Goal: Information Seeking & Learning: Learn about a topic

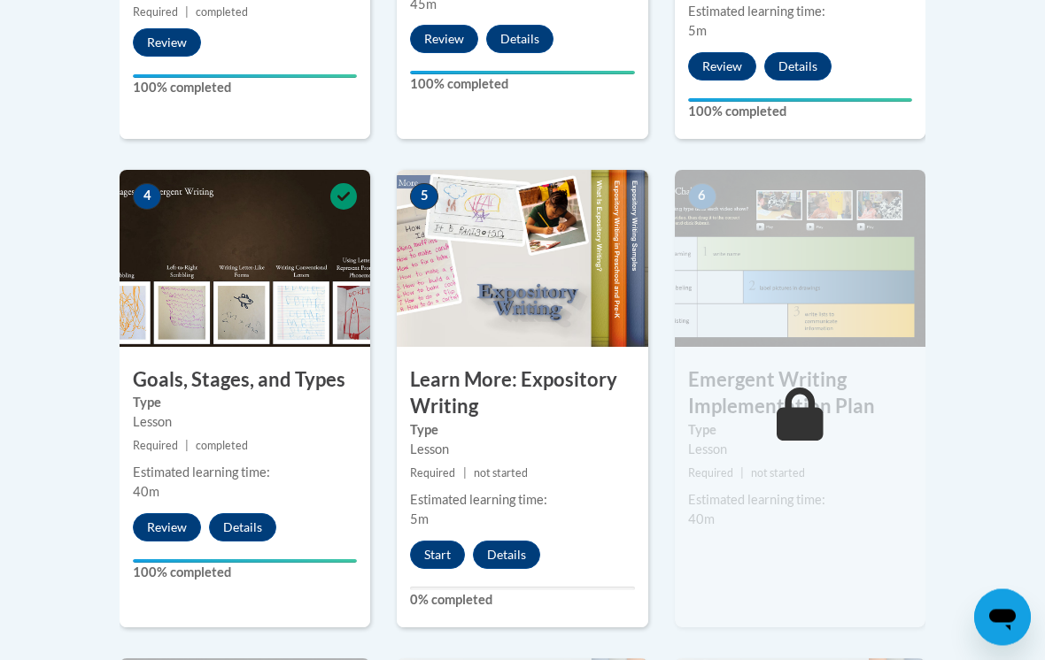
scroll to position [915, 0]
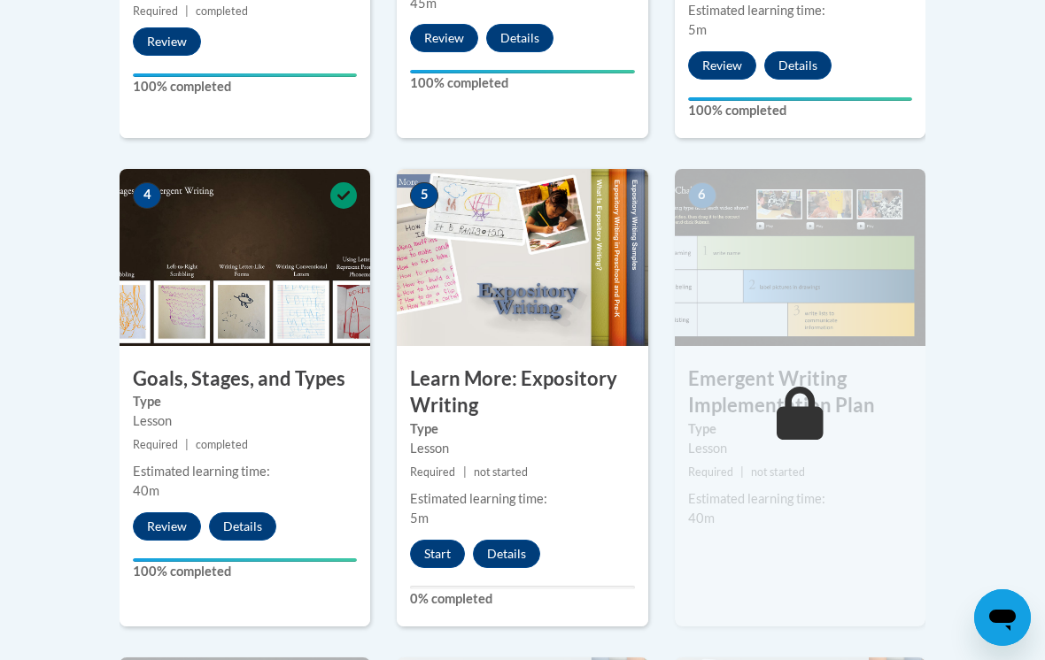
click at [439, 557] on button "Start" at bounding box center [437, 554] width 55 height 28
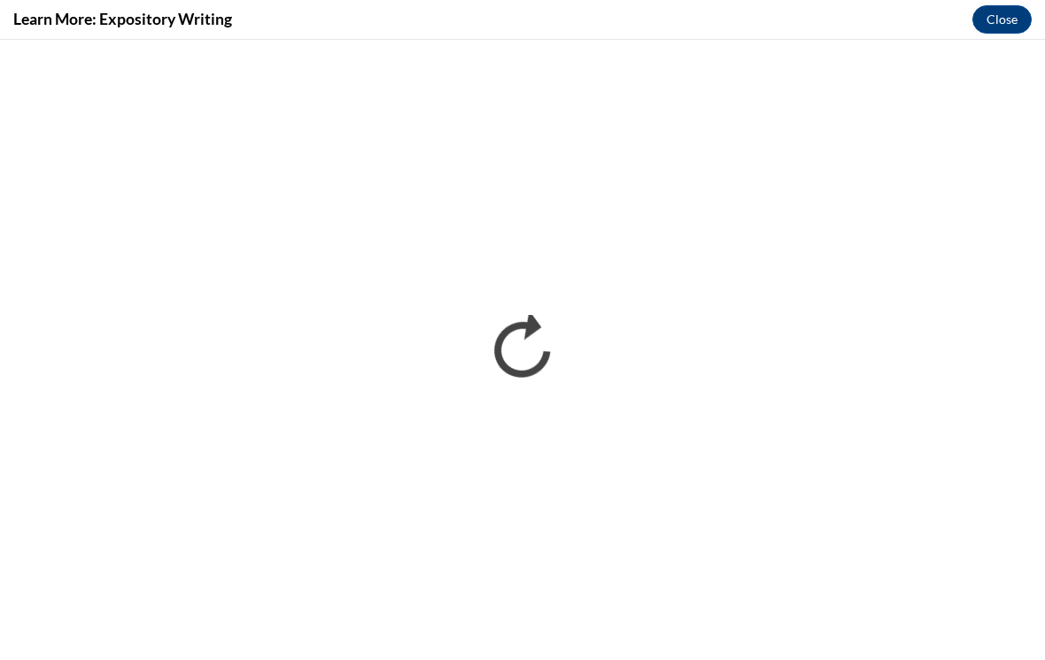
scroll to position [0, 0]
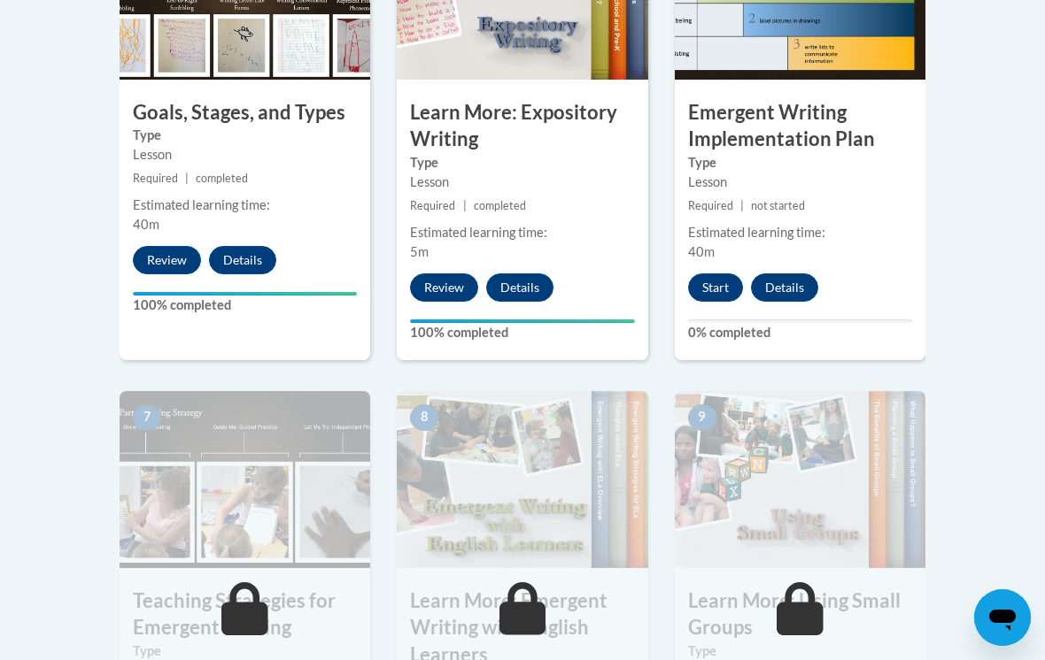
scroll to position [1170, 0]
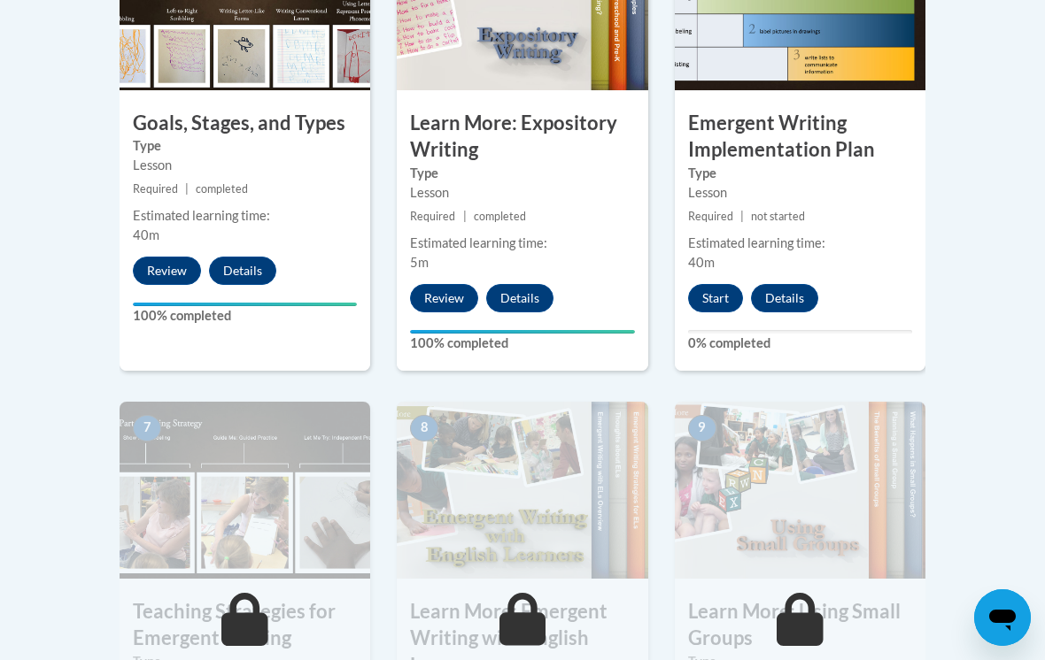
click at [715, 304] on button "Start" at bounding box center [715, 298] width 55 height 28
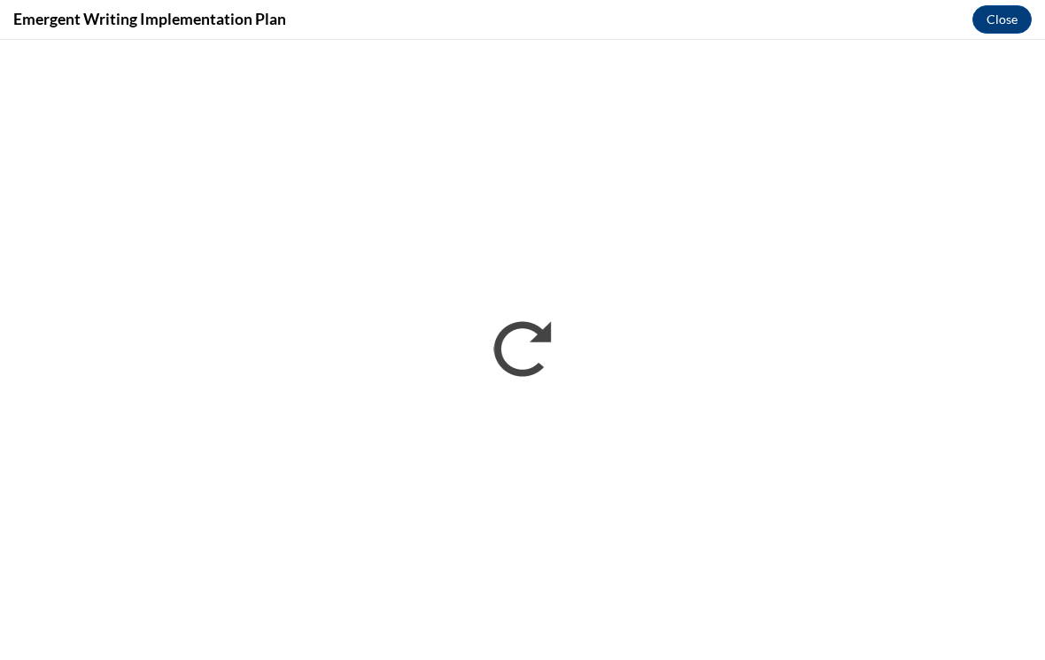
scroll to position [0, 0]
click at [998, 17] on button "Close" at bounding box center [1001, 19] width 59 height 28
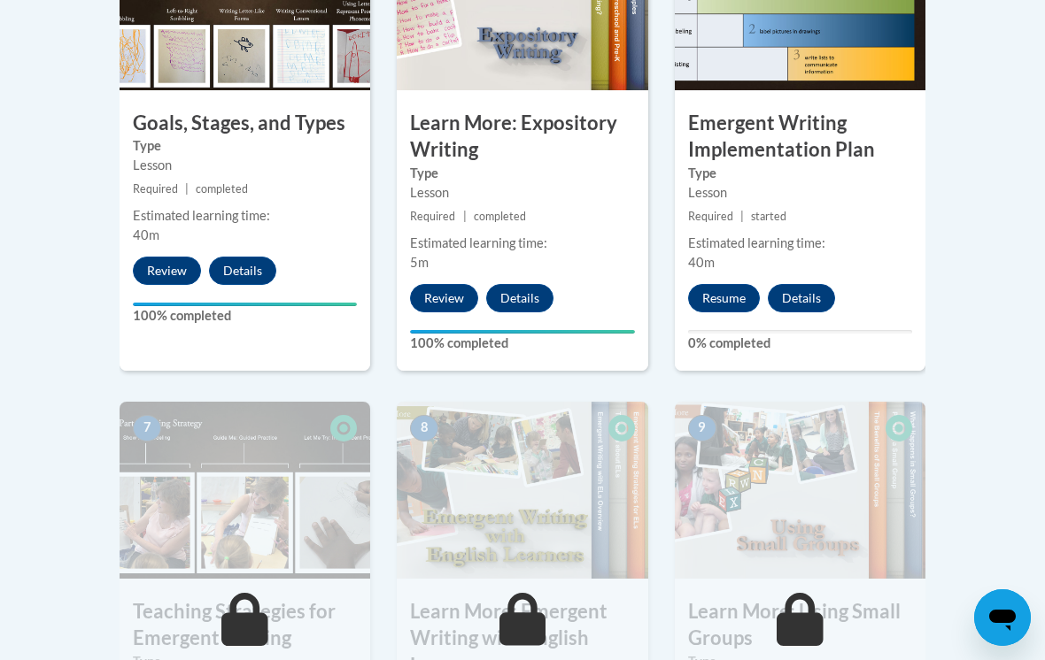
click at [744, 297] on button "Resume" at bounding box center [724, 298] width 72 height 28
